Goal: Transaction & Acquisition: Purchase product/service

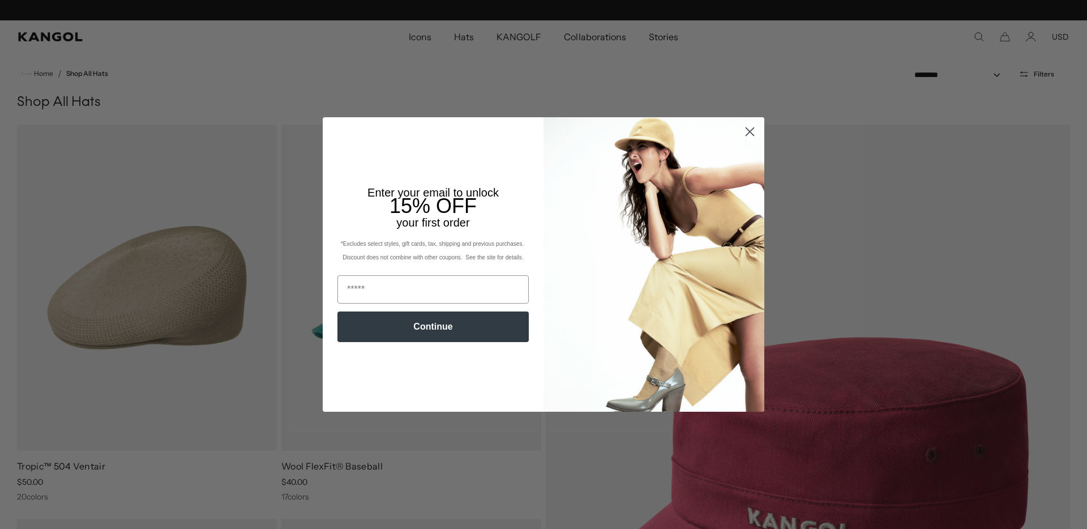
scroll to position [0, 233]
click at [756, 131] on circle "Close dialog" at bounding box center [750, 131] width 19 height 19
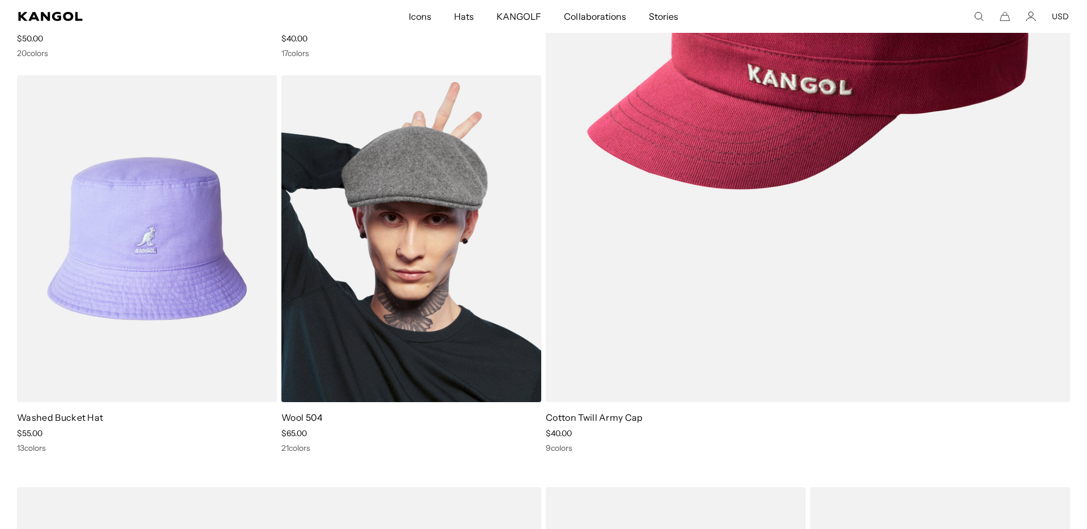
scroll to position [463, 0]
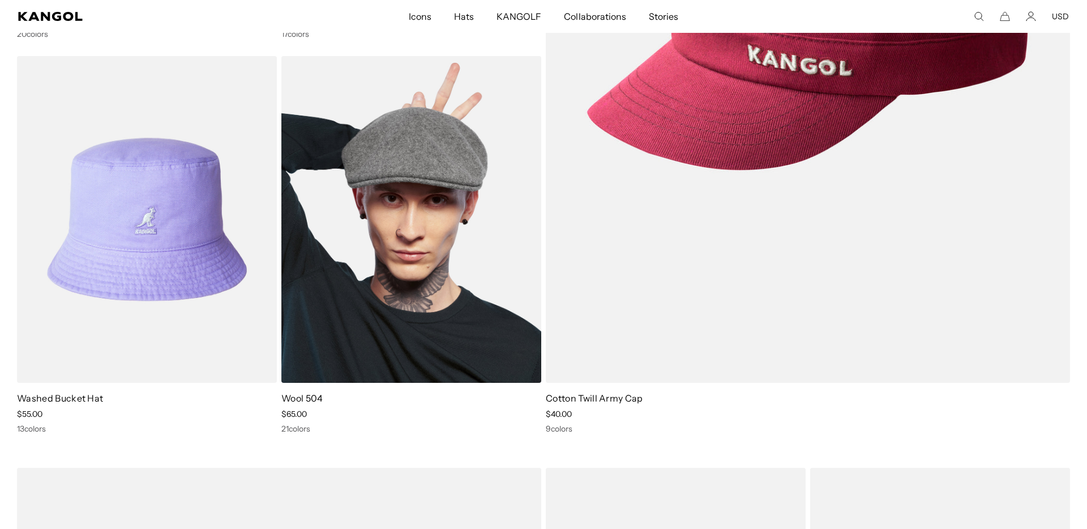
click at [472, 217] on img at bounding box center [411, 219] width 260 height 326
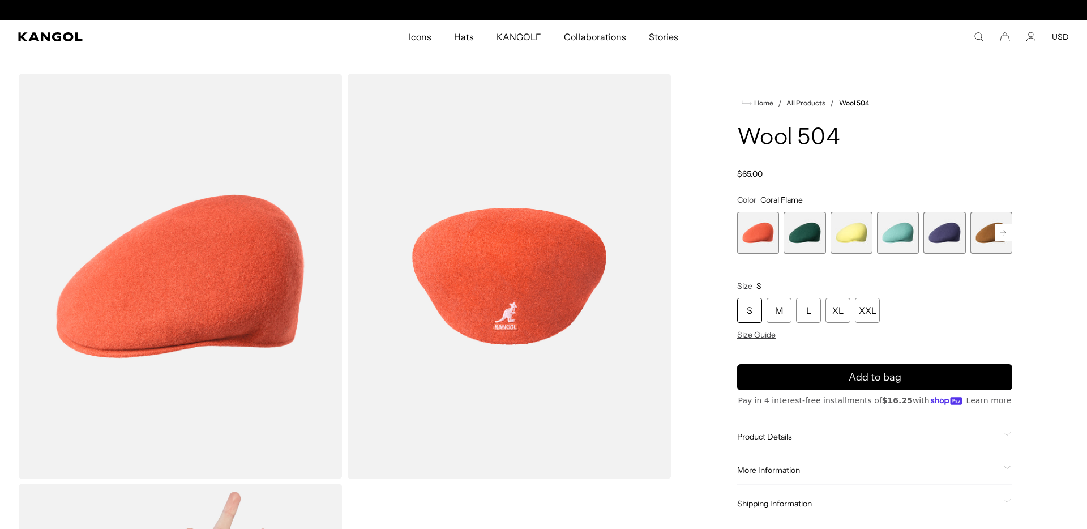
scroll to position [0, 233]
click at [1008, 237] on rect at bounding box center [1003, 232] width 17 height 17
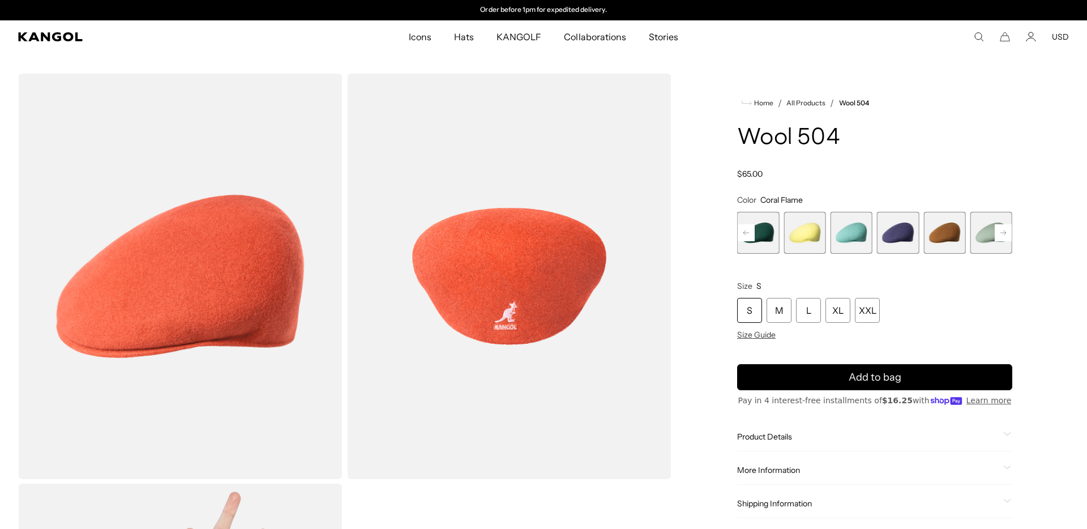
click at [1008, 237] on rect at bounding box center [1003, 232] width 17 height 17
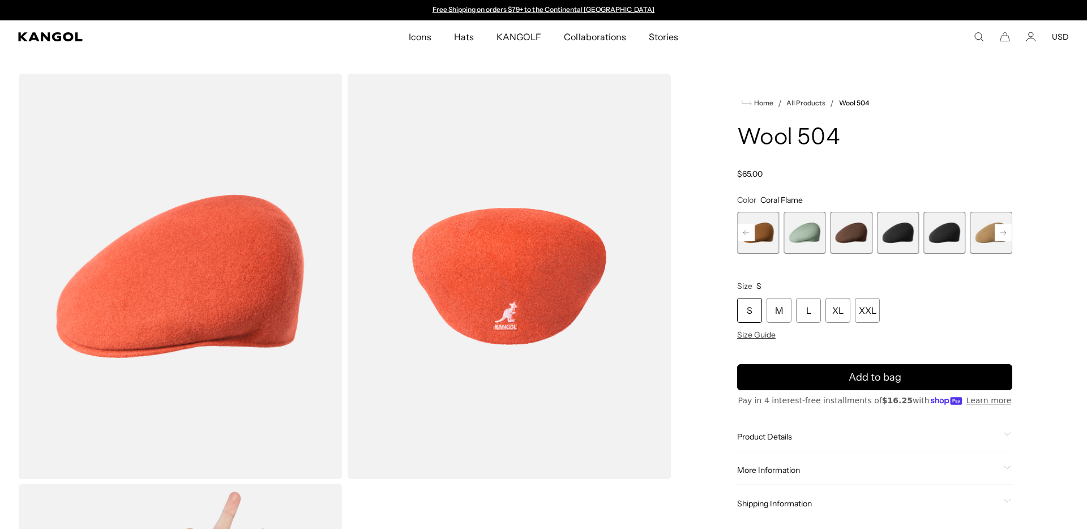
click at [911, 223] on span "9 of 21" at bounding box center [898, 233] width 42 height 42
